Goal: Task Accomplishment & Management: Manage account settings

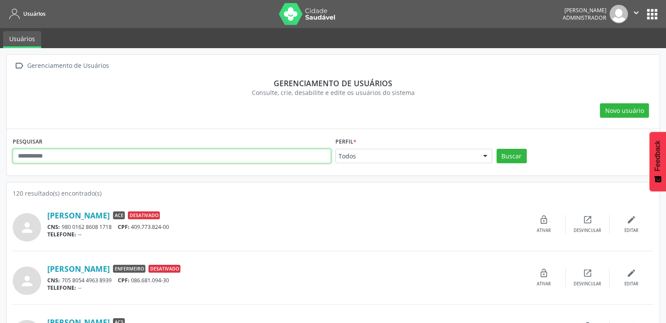
click at [81, 156] on input "text" at bounding box center [172, 156] width 318 height 15
type input "*"
type input "*******"
click at [496, 149] on button "Buscar" at bounding box center [511, 156] width 30 height 15
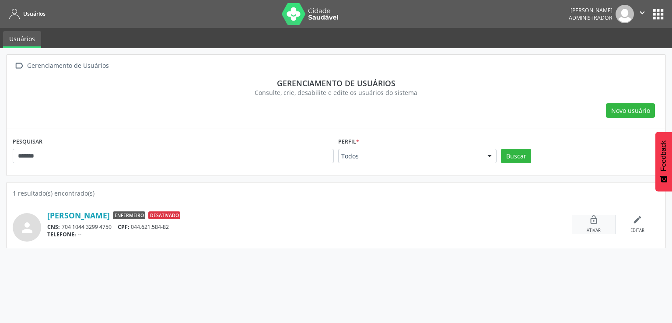
click at [594, 226] on div "lock_open Ativar" at bounding box center [594, 224] width 44 height 19
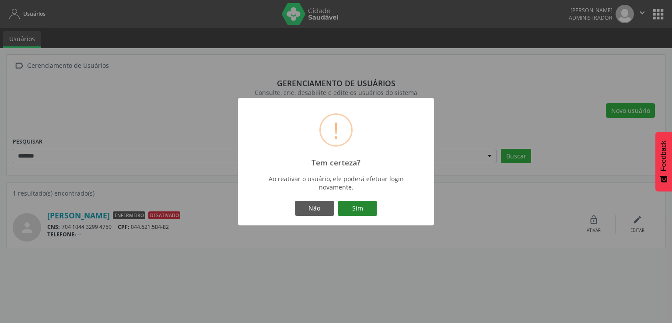
click at [364, 213] on button "Sim" at bounding box center [357, 208] width 39 height 15
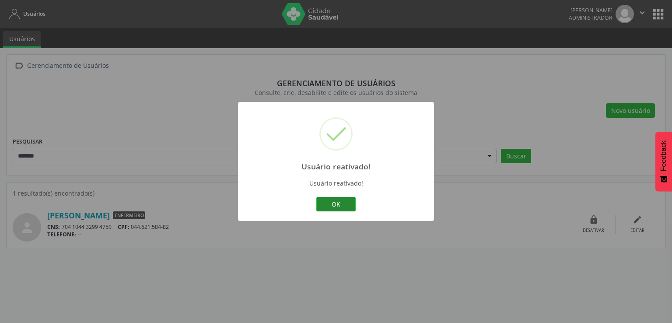
click at [341, 197] on button "OK" at bounding box center [335, 204] width 39 height 15
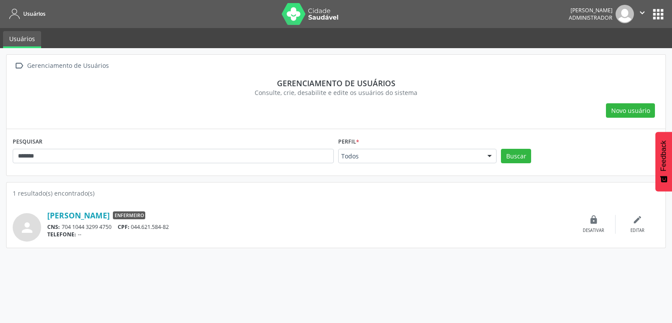
click at [93, 205] on div "person [PERSON_NAME][GEOGRAPHIC_DATA] Enfermeiro CNS: 704 1044 3299 4750 CPF: 0…" at bounding box center [336, 220] width 647 height 44
click at [92, 211] on link "[PERSON_NAME]" at bounding box center [78, 216] width 63 height 10
